Goal: Obtain resource: Obtain resource

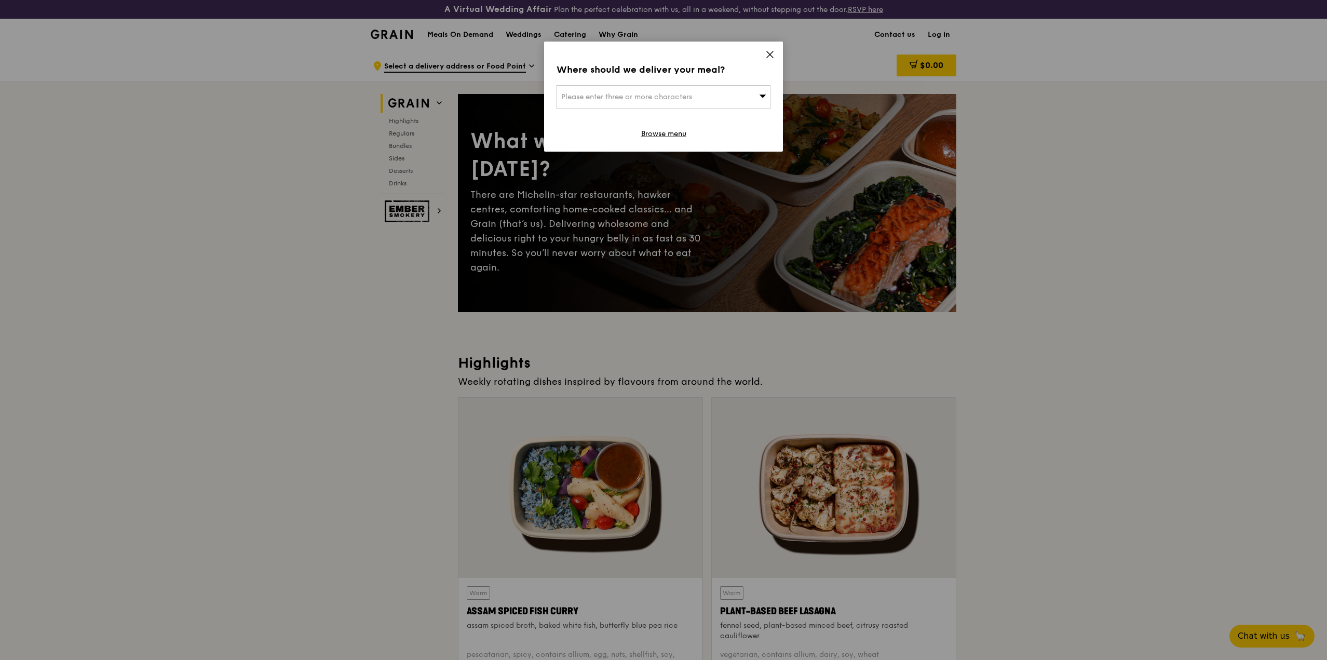
click at [764, 101] on span at bounding box center [762, 96] width 7 height 10
click at [770, 51] on icon at bounding box center [769, 54] width 9 height 9
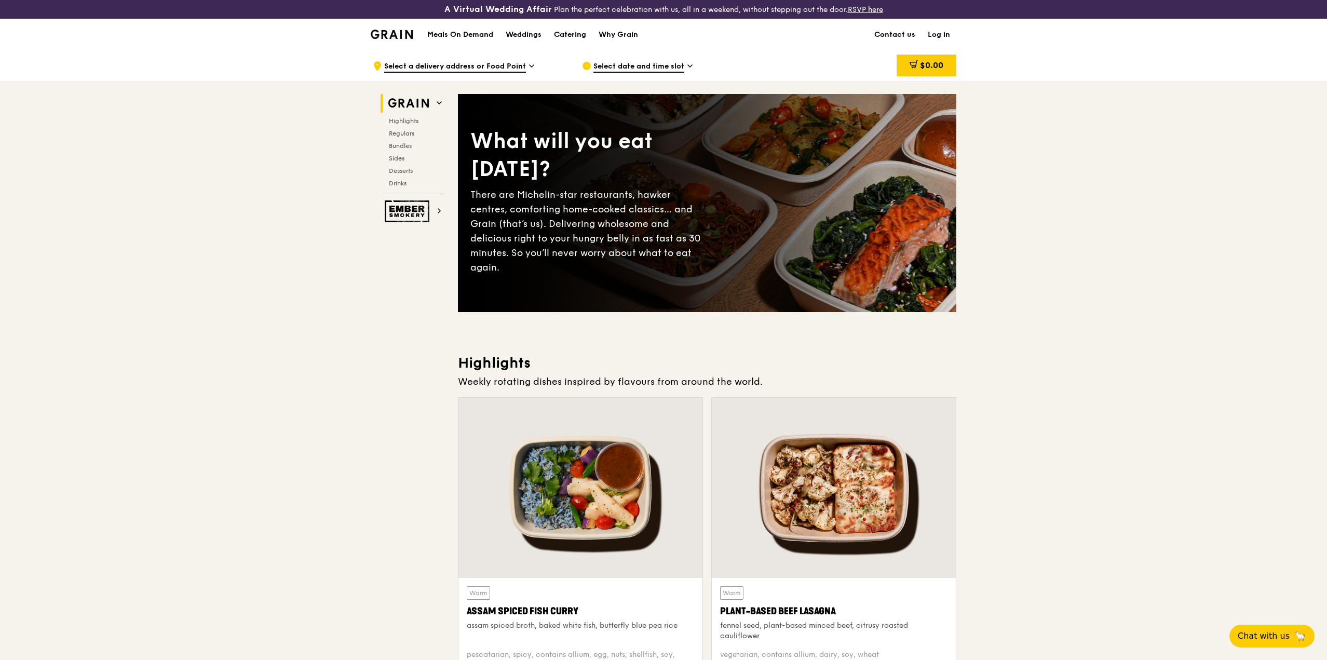
click at [572, 33] on div "Catering" at bounding box center [570, 34] width 32 height 31
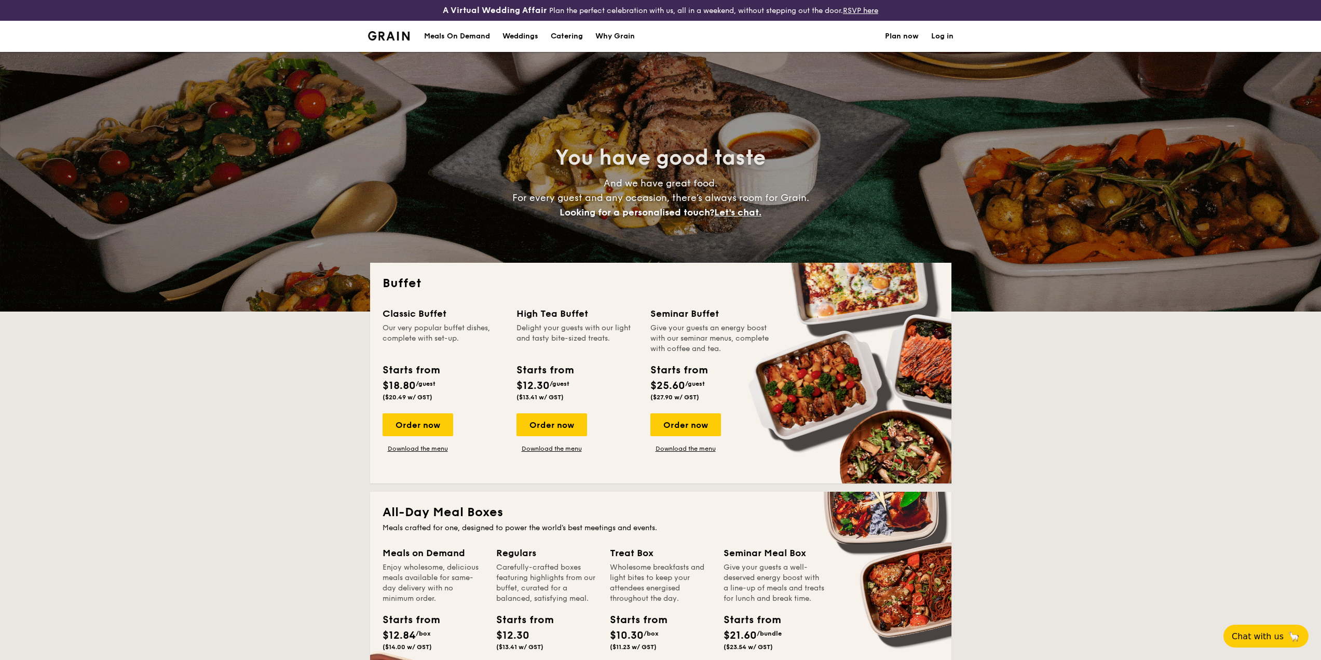
select select
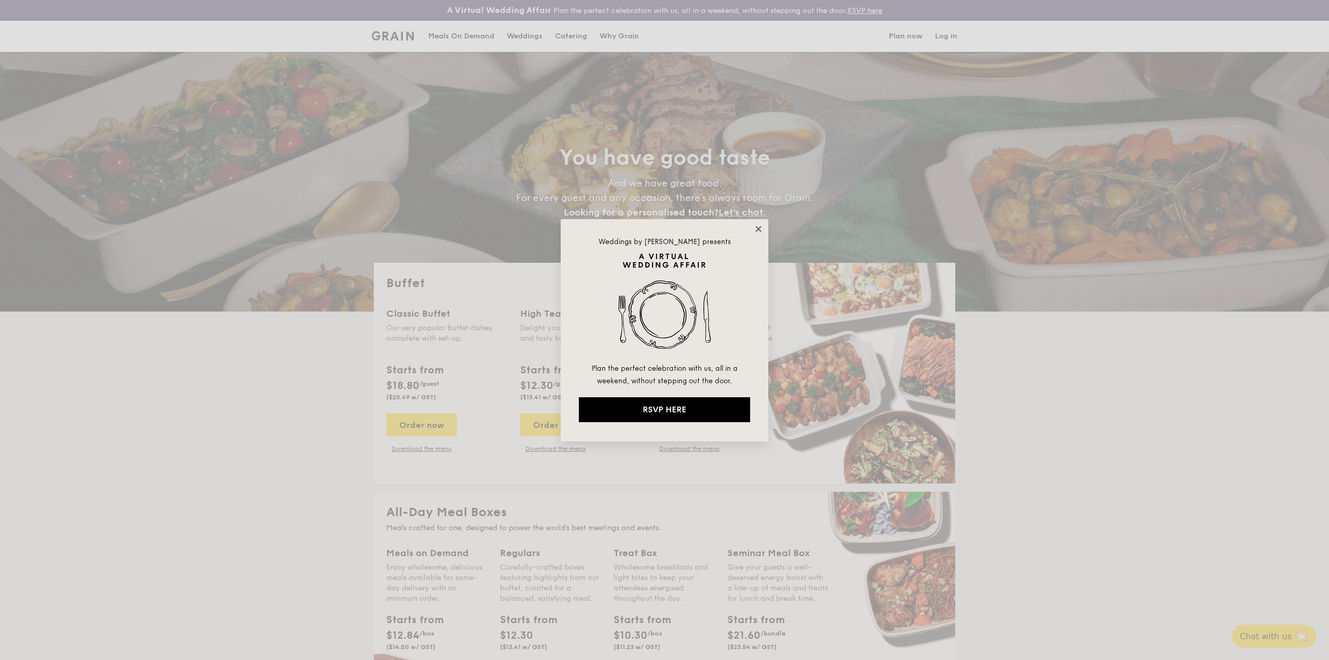
click at [757, 225] on icon at bounding box center [758, 228] width 9 height 9
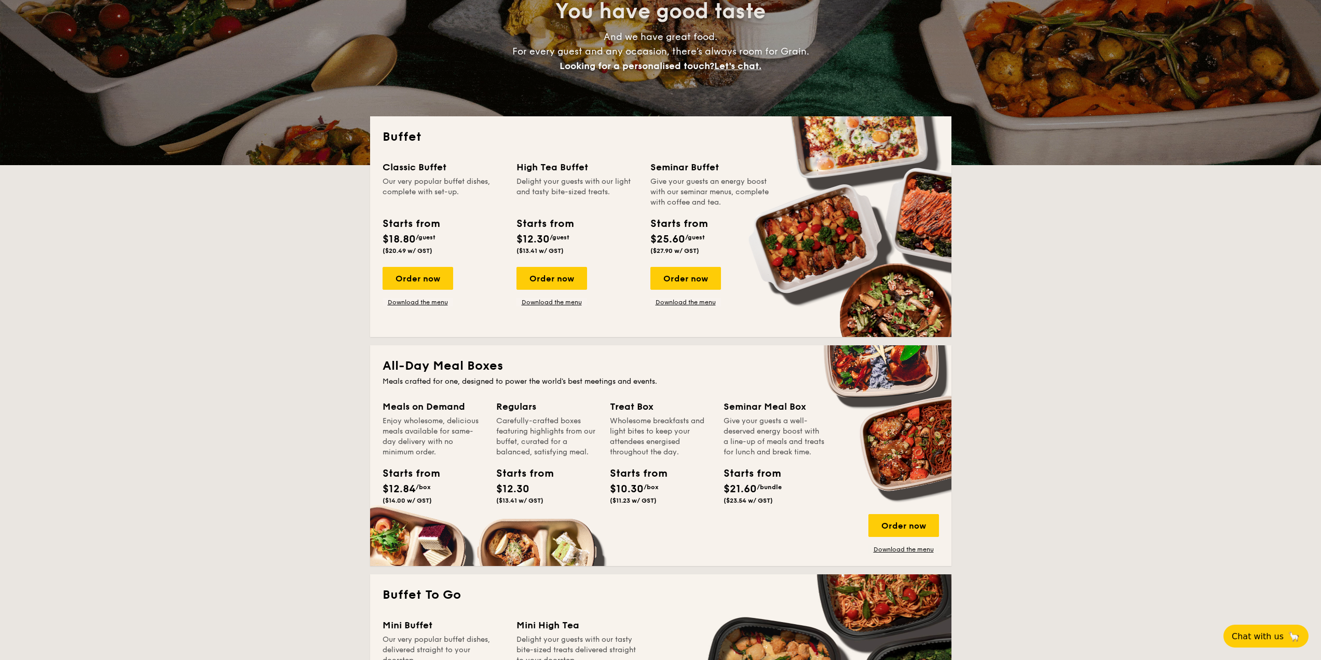
scroll to position [156, 0]
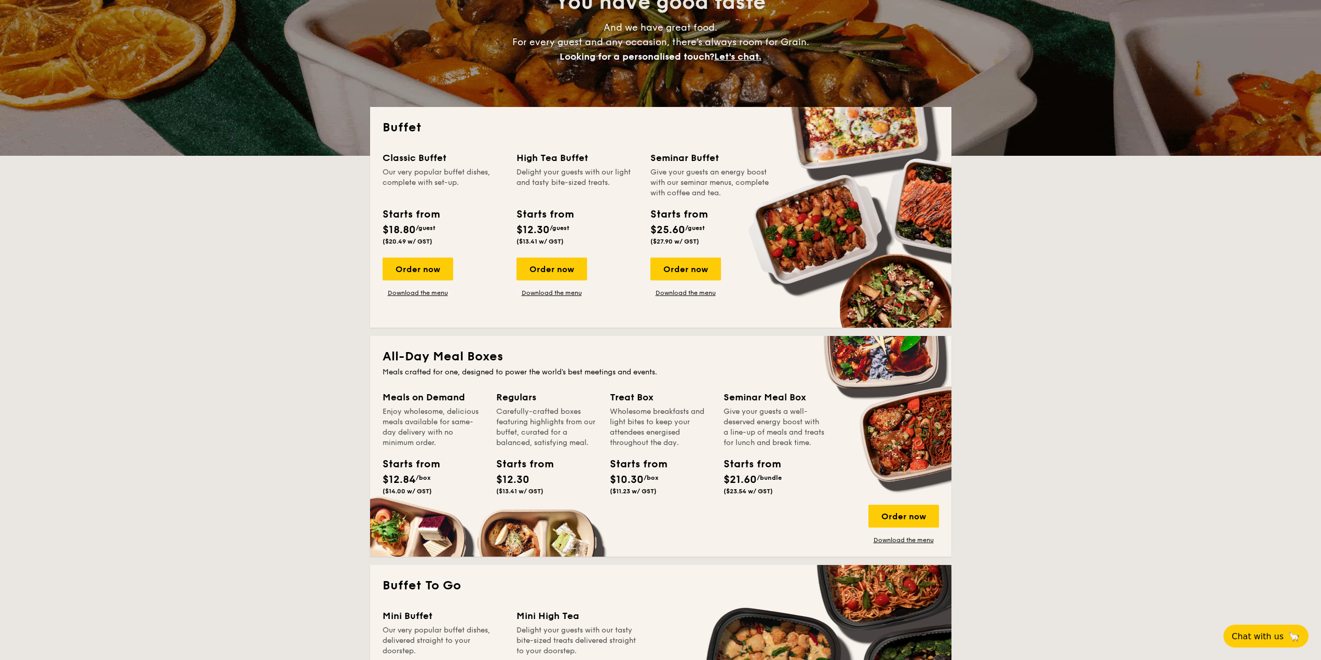
drag, startPoint x: 690, startPoint y: 161, endPoint x: 703, endPoint y: 230, distance: 70.9
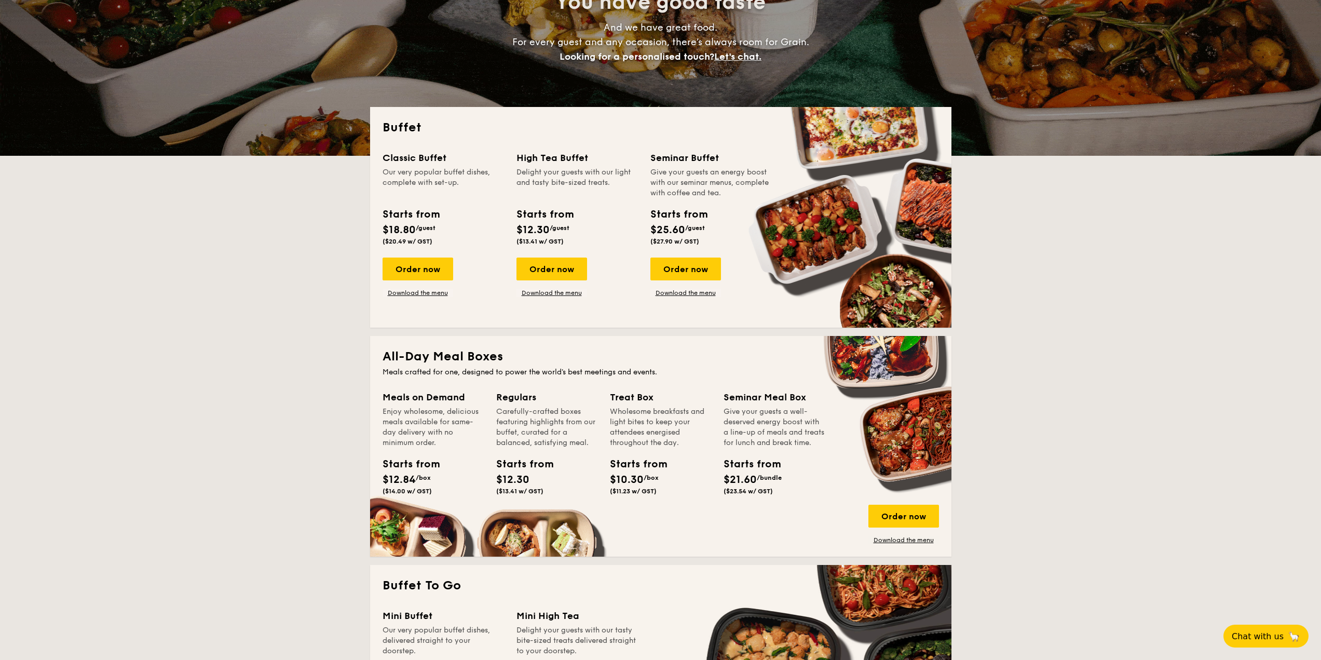
click at [703, 230] on div "Seminar Buffet Give your guests an energy boost with our seminar menus, complet…" at bounding box center [710, 200] width 121 height 99
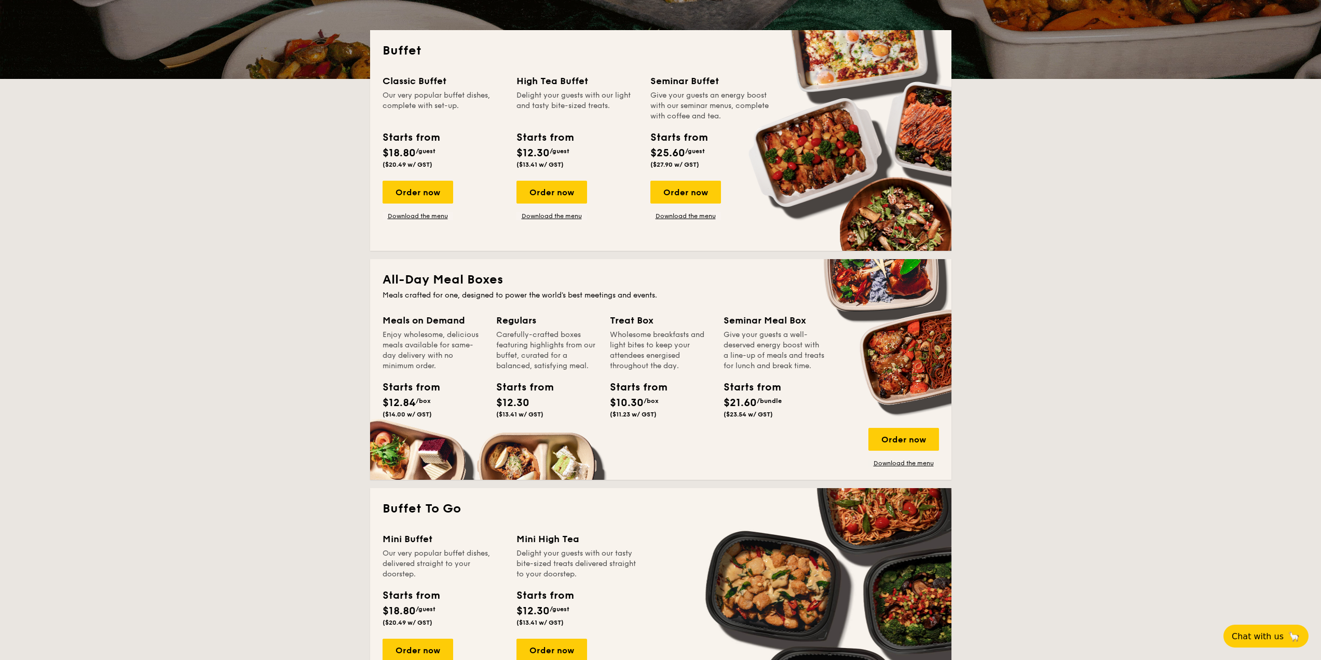
scroll to position [260, 0]
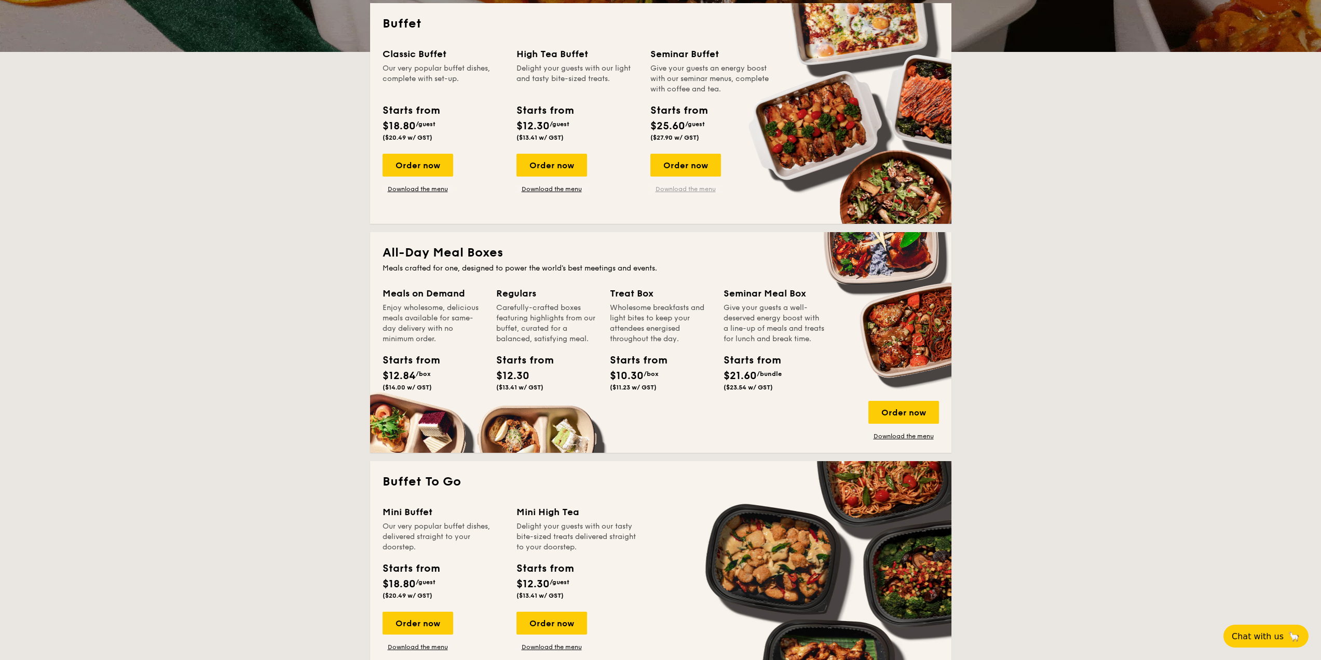
click at [686, 191] on link "Download the menu" at bounding box center [685, 189] width 71 height 8
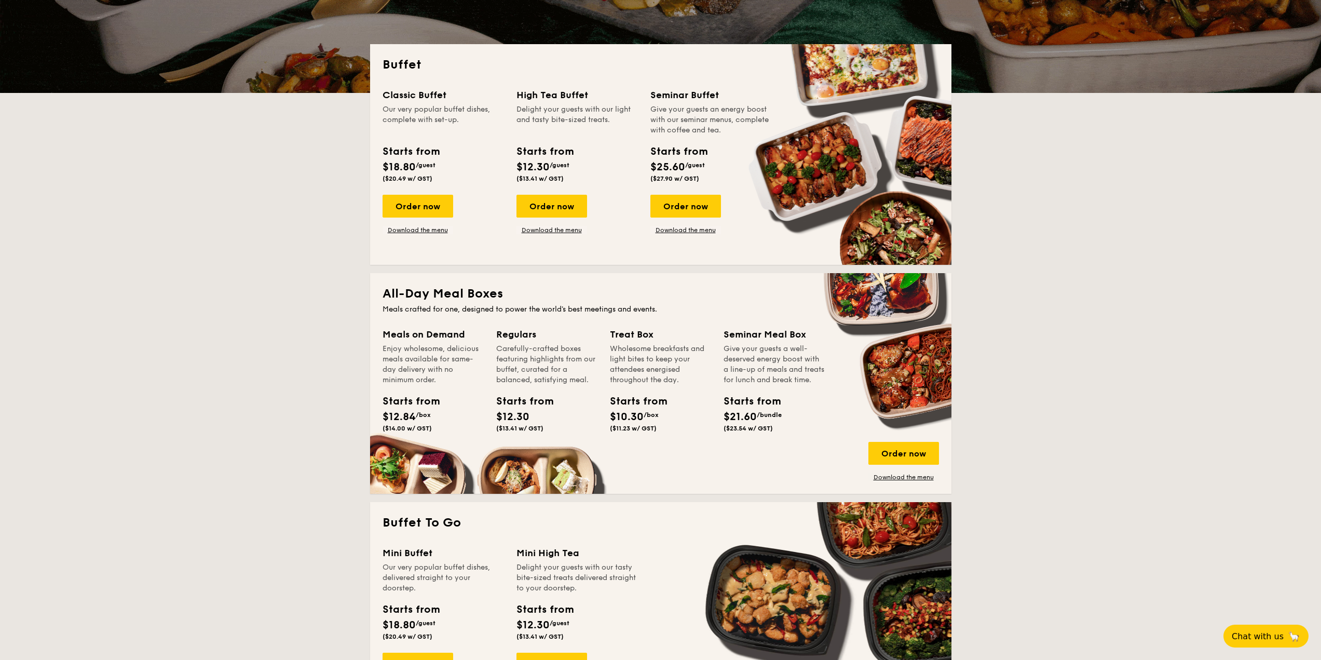
scroll to position [208, 0]
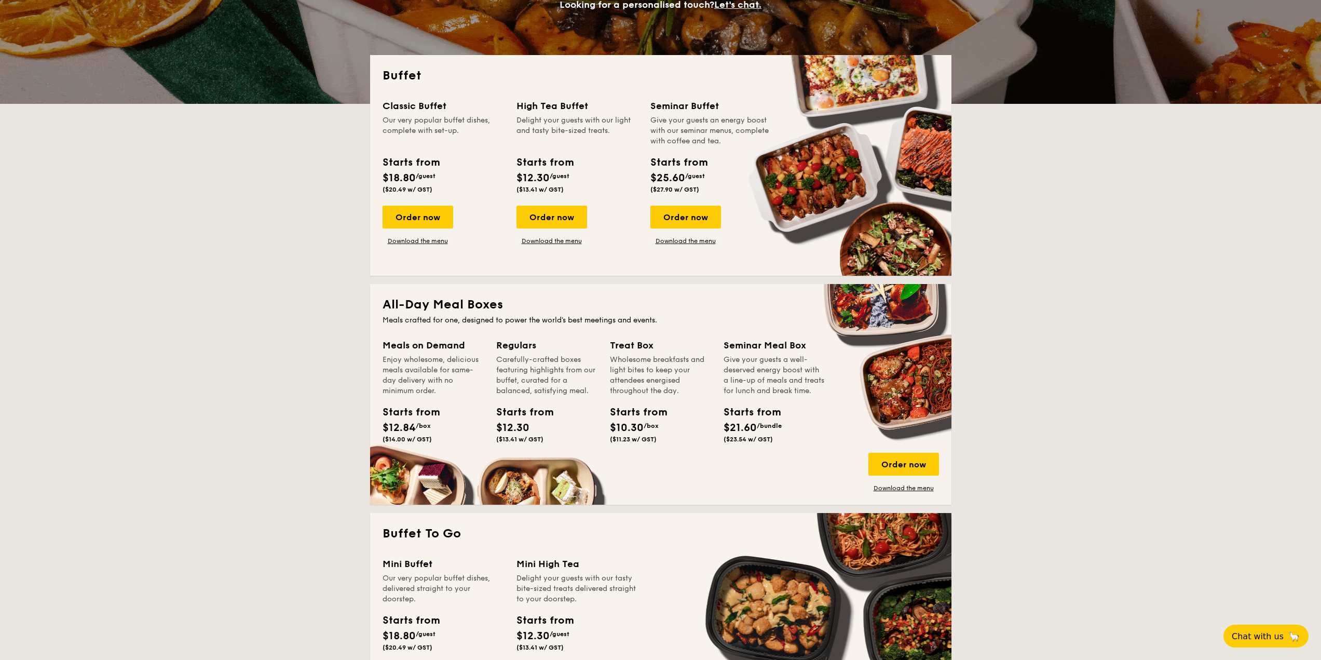
scroll to position [156, 0]
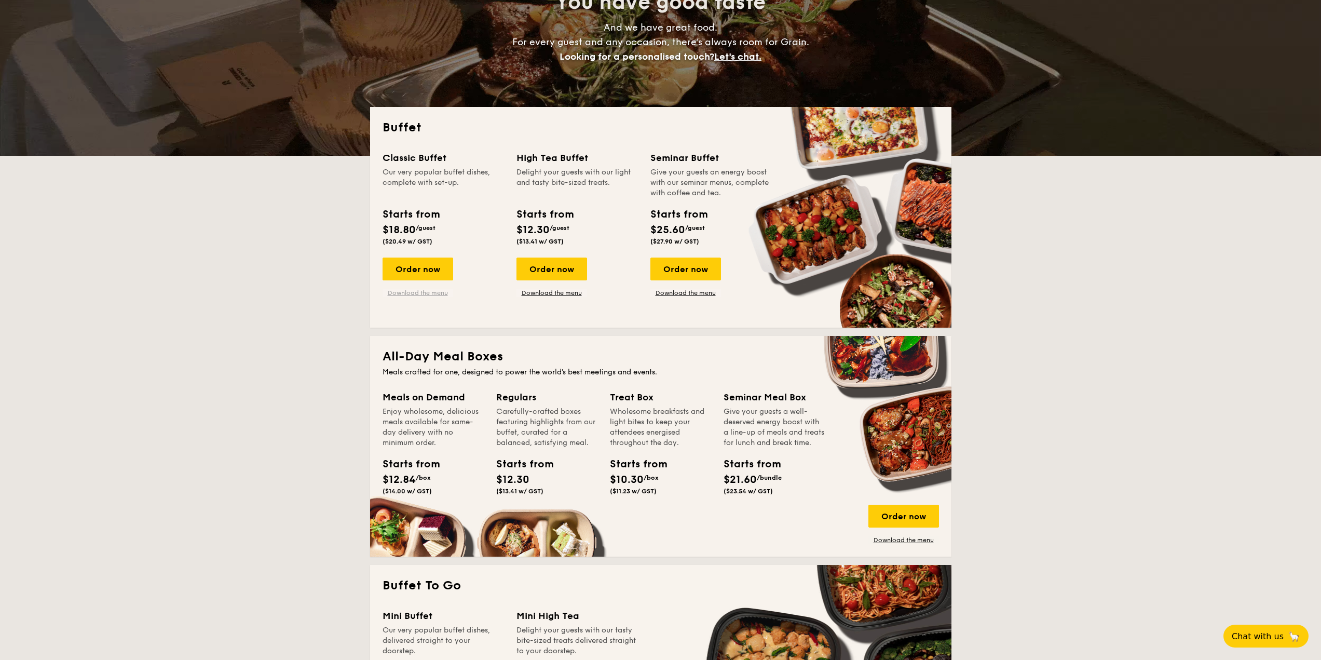
click at [419, 294] on link "Download the menu" at bounding box center [418, 293] width 71 height 8
